Goal: Task Accomplishment & Management: Manage account settings

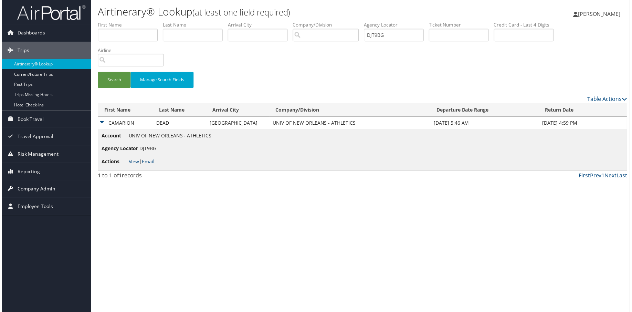
click at [34, 187] on span "Company Admin" at bounding box center [34, 190] width 38 height 17
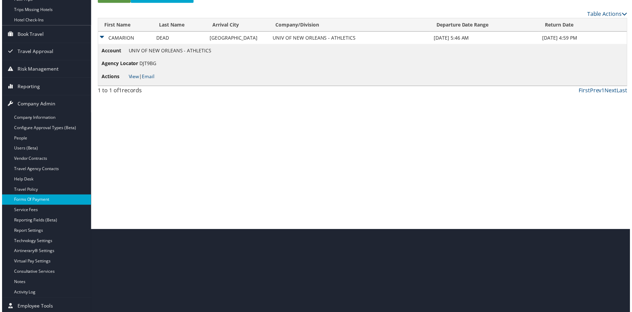
scroll to position [91, 0]
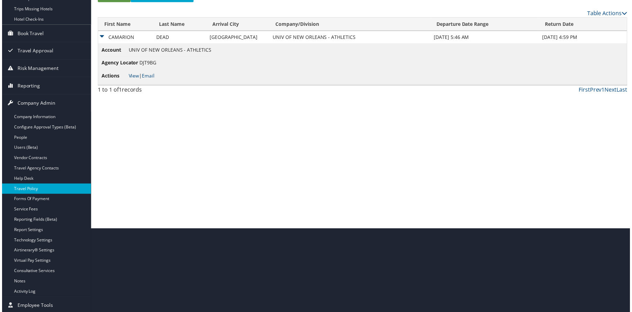
click at [34, 185] on link "Travel Policy" at bounding box center [45, 190] width 90 height 10
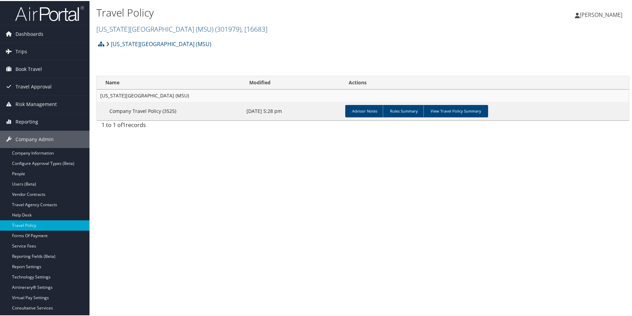
click at [496, 120] on td "Advisor Notes Rules Summary View Travel Policy Summary" at bounding box center [486, 110] width 287 height 19
click at [488, 116] on link "View Travel Policy Summary" at bounding box center [456, 110] width 65 height 12
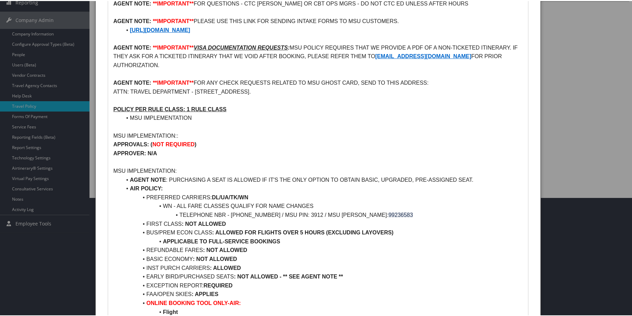
scroll to position [103, 0]
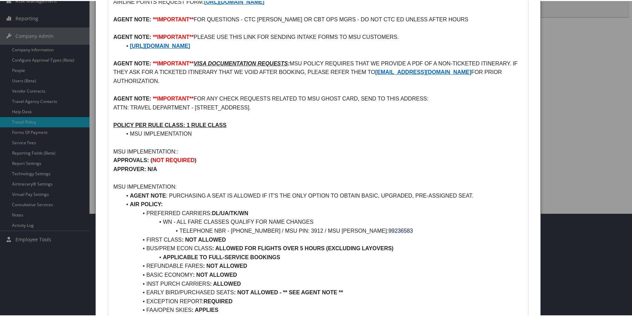
drag, startPoint x: 432, startPoint y: 122, endPoint x: 143, endPoint y: 116, distance: 289.0
click at [143, 50] on li "https://app.smartsheet.com/b/form/2640c23e73834bb59f7430853f1e797c" at bounding box center [323, 45] width 402 height 9
copy strong "https://app.smartsheet.com/b/form/2640c23e73834bb59f7430853f1e797c"
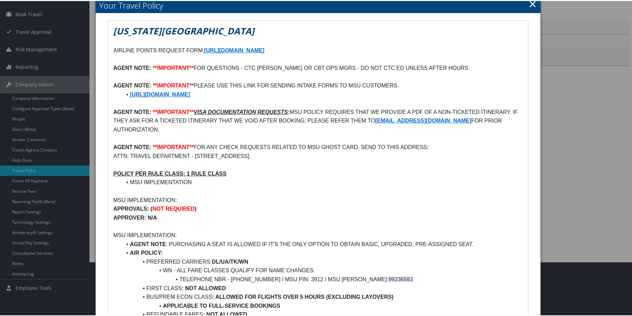
scroll to position [0, 0]
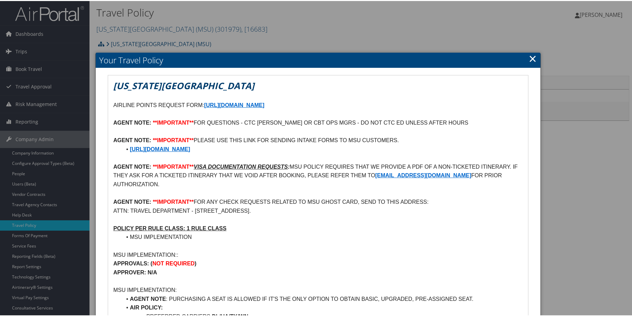
drag, startPoint x: 523, startPoint y: 61, endPoint x: 470, endPoint y: 83, distance: 56.6
click at [529, 61] on link "×" at bounding box center [533, 58] width 8 height 14
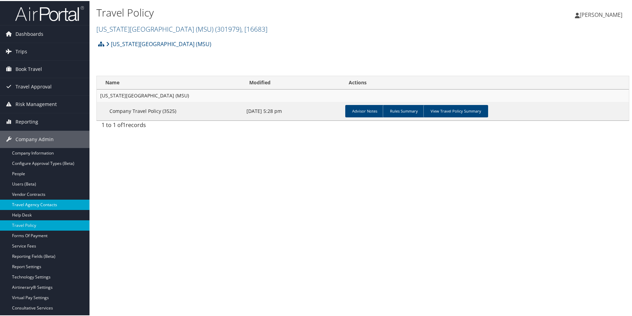
click at [30, 202] on link "Travel Agency Contacts" at bounding box center [45, 204] width 90 height 10
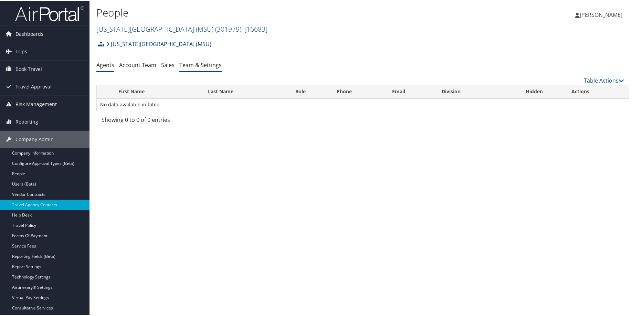
click at [222, 68] on link "Team & Settings" at bounding box center [200, 64] width 42 height 8
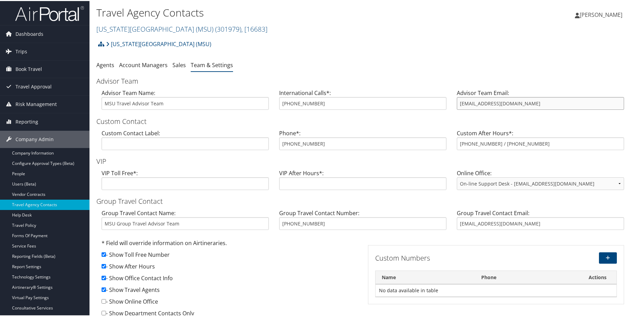
drag, startPoint x: 570, startPoint y: 135, endPoint x: 449, endPoint y: 139, distance: 121.3
click at [449, 114] on div "Advisor Team Name: MSU Travel Advisor Team International Calls*: [PHONE_NUMBER]…" at bounding box center [362, 101] width 533 height 27
drag, startPoint x: 324, startPoint y: 196, endPoint x: 246, endPoint y: 196, distance: 78.2
click at [246, 155] on div "Custom Contact Label: Phone*: [PHONE_NUMBER] Custom After Hours*: [PHONE_NUMBER…" at bounding box center [362, 141] width 533 height 27
